Goal: Find contact information: Find contact information

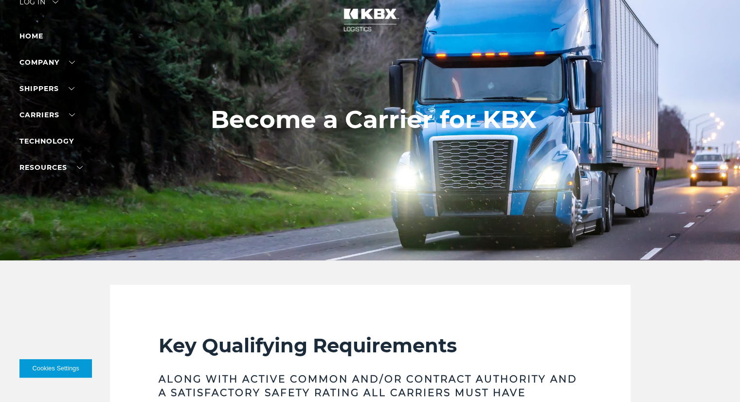
scroll to position [21, 0]
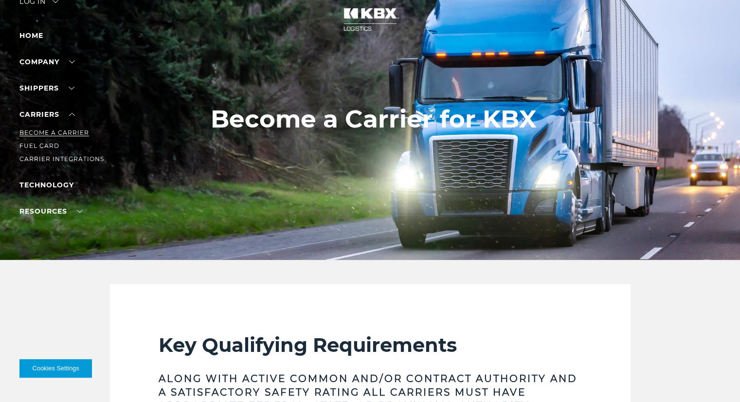
click at [59, 131] on link "Become a Carrier" at bounding box center [54, 132] width 70 height 7
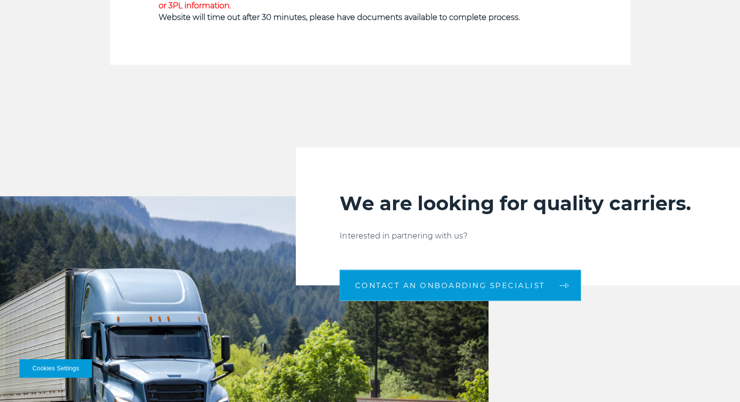
scroll to position [873, 0]
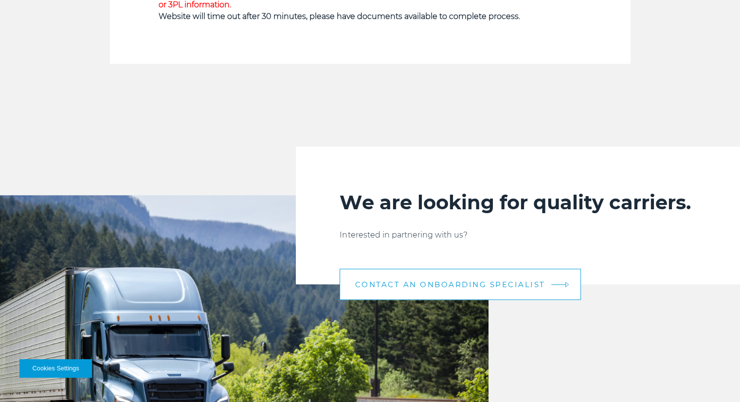
click at [437, 273] on link "CONTACT AN ONBOARDING SPECIALIST" at bounding box center [460, 284] width 241 height 31
click at [452, 287] on span "CONTACT AN ONBOARDING SPECIALIST" at bounding box center [450, 284] width 190 height 7
click at [566, 289] on link "CONTACT AN ONBOARDING SPECIALIST" at bounding box center [460, 284] width 241 height 31
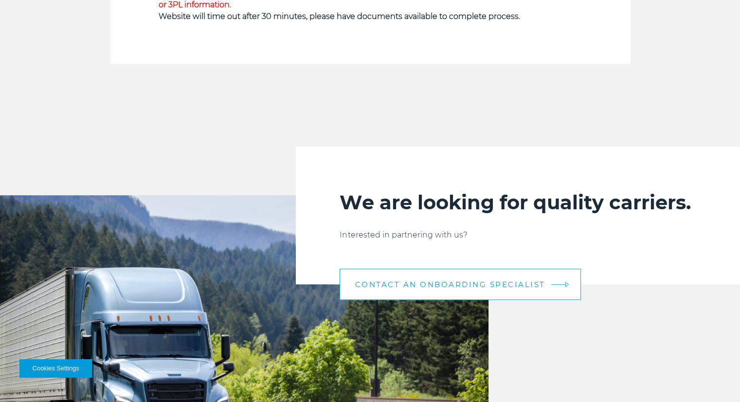
click at [566, 289] on link "CONTACT AN ONBOARDING SPECIALIST" at bounding box center [460, 284] width 241 height 31
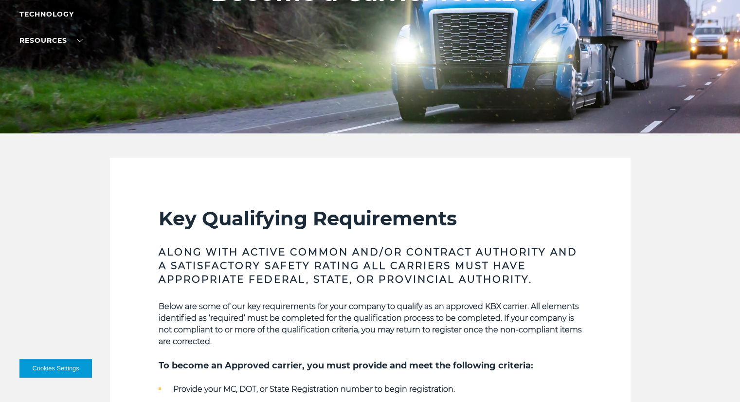
scroll to position [149, 0]
